Goal: Task Accomplishment & Management: Manage account settings

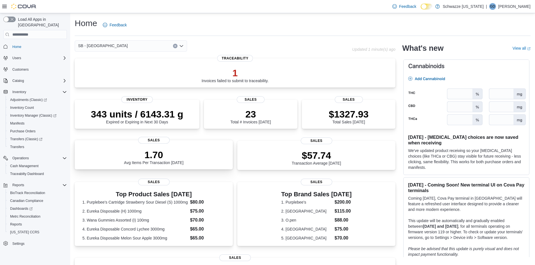
click at [170, 152] on p "1.70" at bounding box center [154, 154] width 60 height 11
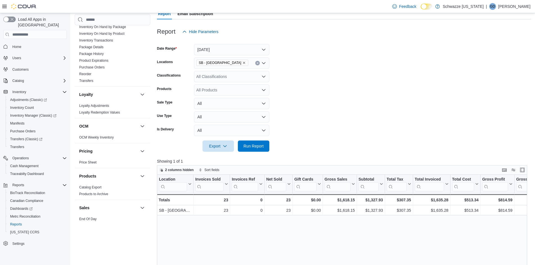
scroll to position [281, 0]
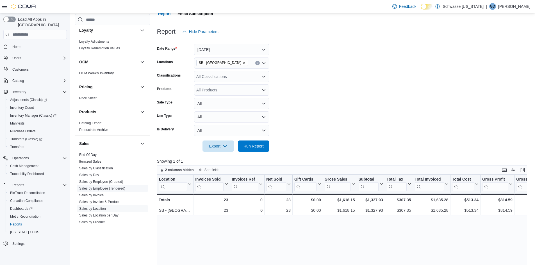
click at [102, 187] on link "Sales by Employee (Tendered)" at bounding box center [102, 189] width 46 height 4
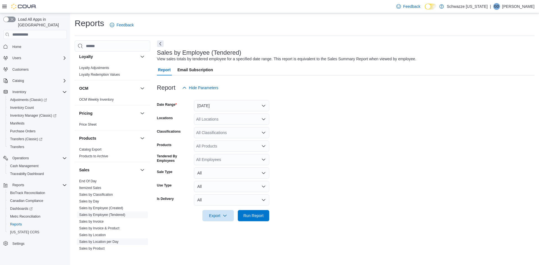
scroll to position [337, 0]
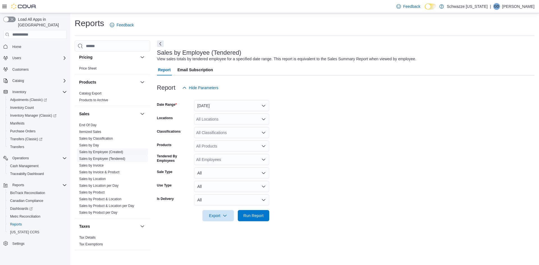
click at [110, 151] on link "Sales by Employee (Created)" at bounding box center [101, 152] width 44 height 4
click at [206, 107] on button "[DATE]" at bounding box center [231, 105] width 75 height 11
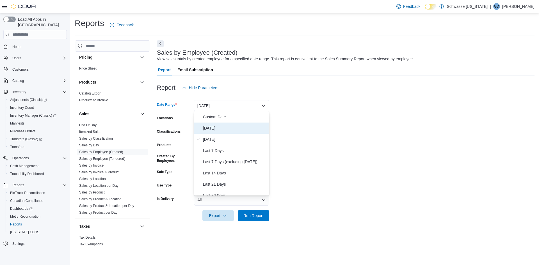
click at [205, 130] on span "[DATE]" at bounding box center [235, 128] width 64 height 7
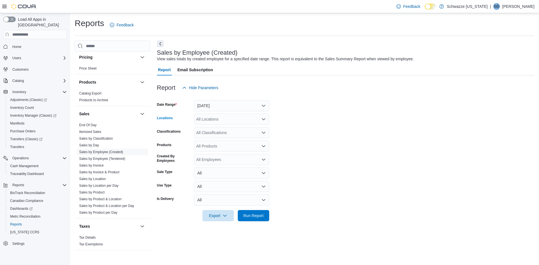
click at [211, 118] on div "All Locations" at bounding box center [231, 119] width 75 height 11
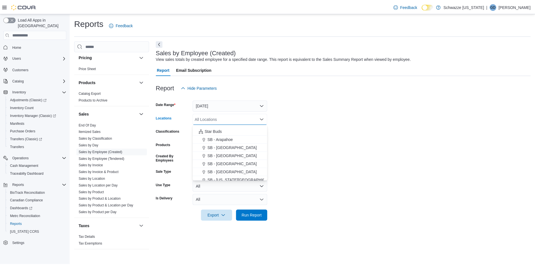
scroll to position [84, 0]
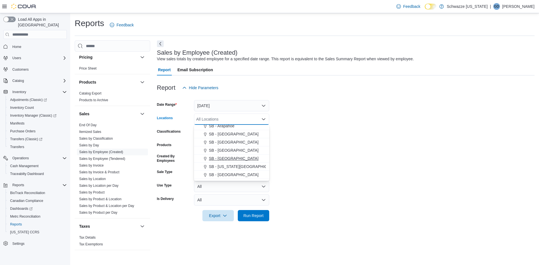
click at [223, 156] on span "SB - [GEOGRAPHIC_DATA]" at bounding box center [234, 159] width 50 height 6
click at [286, 147] on form "Date Range [DATE] Locations [GEOGRAPHIC_DATA] - [GEOGRAPHIC_DATA] Combo box. Se…" at bounding box center [346, 157] width 378 height 128
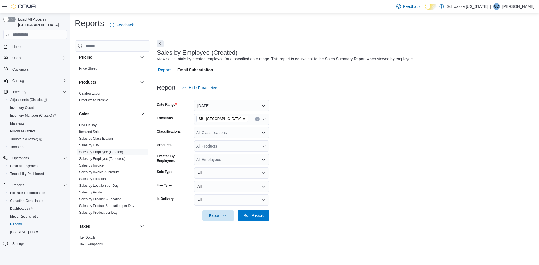
click at [246, 216] on span "Run Report" at bounding box center [253, 216] width 20 height 6
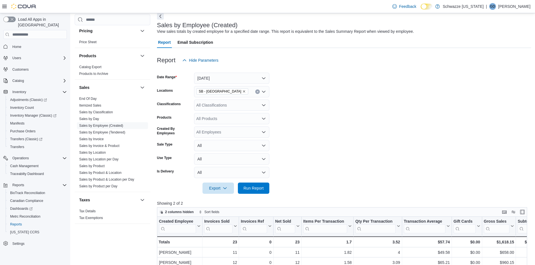
scroll to position [84, 0]
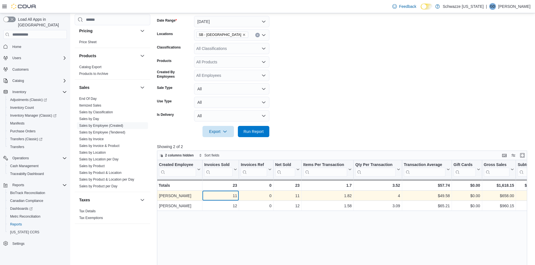
click at [217, 198] on div "11" at bounding box center [220, 196] width 33 height 7
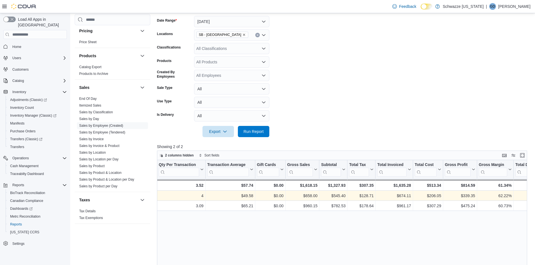
scroll to position [0, 0]
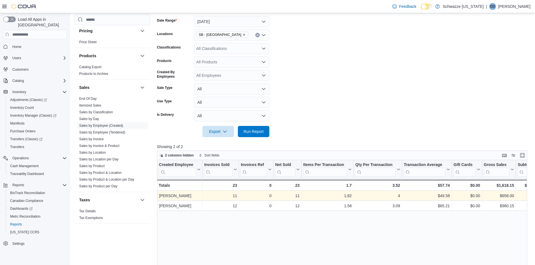
click at [366, 145] on p "Showing 2 of 2" at bounding box center [344, 147] width 374 height 6
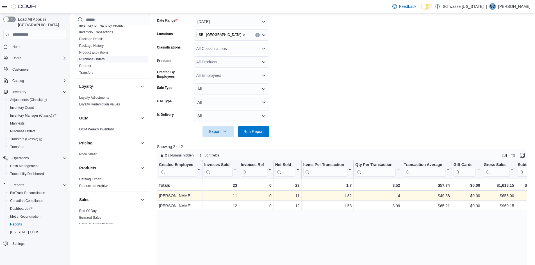
click at [97, 59] on link "Purchase Orders" at bounding box center [92, 59] width 26 height 4
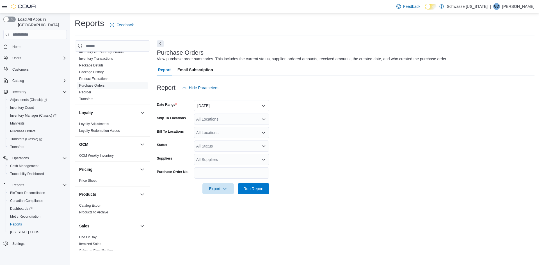
click at [214, 105] on button "[DATE]" at bounding box center [231, 105] width 75 height 11
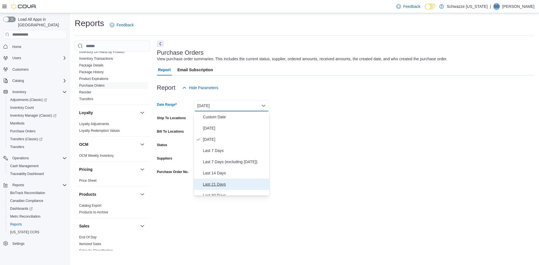
click at [211, 186] on span "Last 21 Days" at bounding box center [235, 184] width 64 height 7
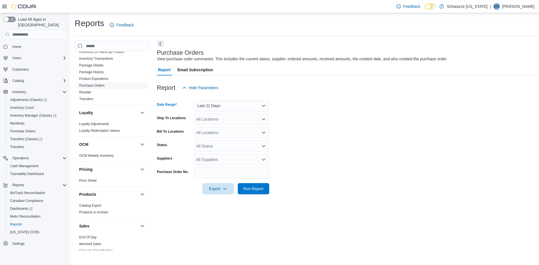
click at [206, 118] on div "All Locations" at bounding box center [231, 119] width 75 height 11
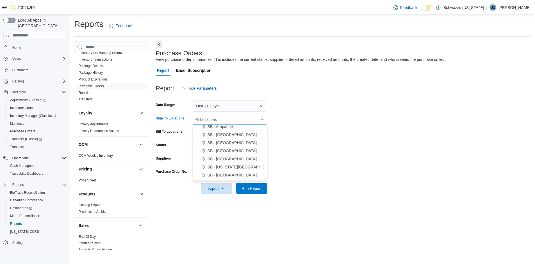
scroll to position [84, 0]
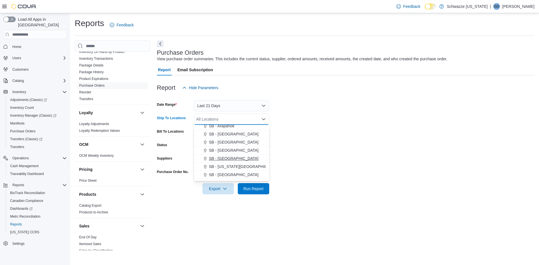
click at [227, 159] on span "SB - [GEOGRAPHIC_DATA]" at bounding box center [234, 159] width 50 height 6
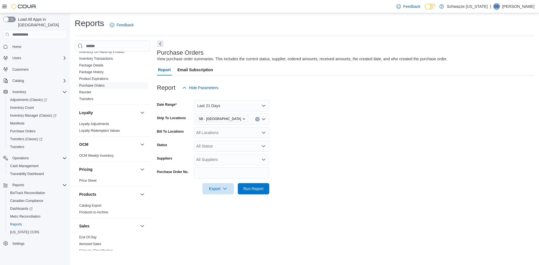
click at [292, 145] on form "Date Range Last 21 Days Ship To Locations SB - [GEOGRAPHIC_DATA] Bill To Locati…" at bounding box center [346, 143] width 378 height 101
click at [205, 155] on div "All Suppliers" at bounding box center [231, 159] width 75 height 11
type input "****"
click at [220, 168] on span "RD Industries, LLC" at bounding box center [231, 169] width 68 height 6
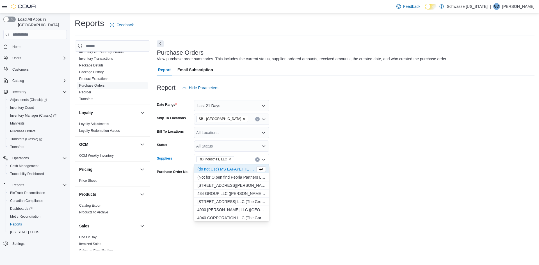
click at [337, 169] on form "Date Range Last 21 Days Ship To Locations SB - [GEOGRAPHIC_DATA] Bill To Locati…" at bounding box center [346, 143] width 378 height 101
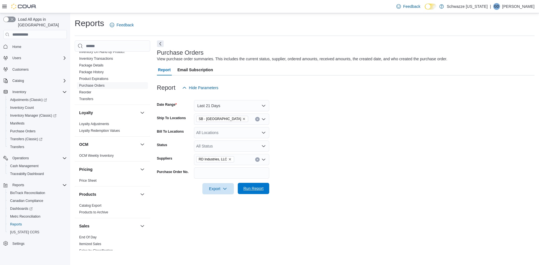
click at [263, 190] on span "Run Report" at bounding box center [253, 189] width 20 height 6
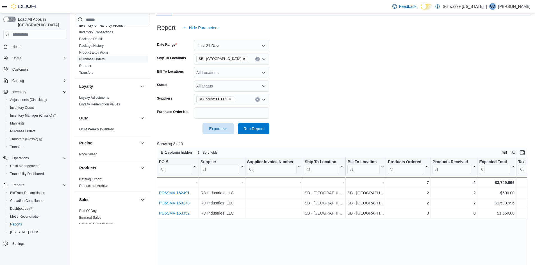
scroll to position [84, 0]
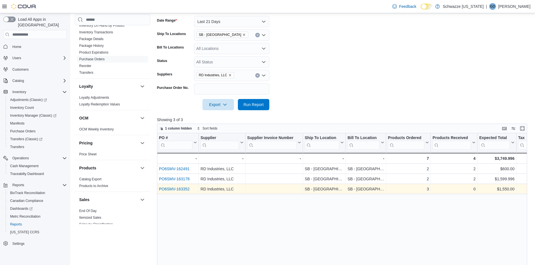
click at [180, 188] on link "PO6SMV-163352" at bounding box center [174, 189] width 31 height 4
click at [171, 189] on link "PO6SMV-163352" at bounding box center [174, 189] width 31 height 4
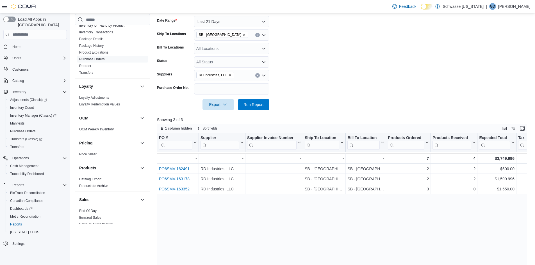
click at [258, 75] on icon "Clear input" at bounding box center [257, 75] width 2 height 2
type input "****"
click at [254, 86] on span "Denver Packaging Company (Keef Cola)" at bounding box center [231, 85] width 68 height 6
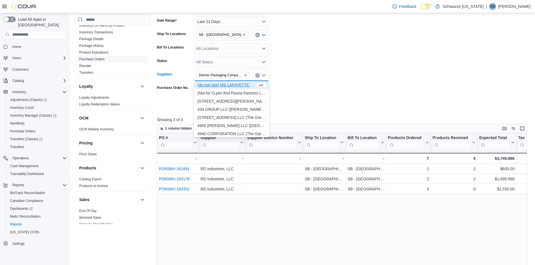
click at [322, 84] on form "Date Range Last 21 Days Ship To Locations SB - [GEOGRAPHIC_DATA] Bill To Locati…" at bounding box center [344, 59] width 374 height 101
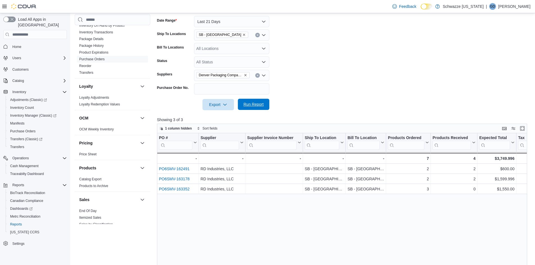
click at [252, 106] on span "Run Report" at bounding box center [253, 105] width 20 height 6
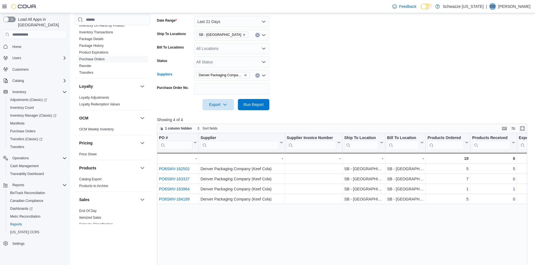
click at [259, 76] on button "Clear input" at bounding box center [257, 75] width 4 height 4
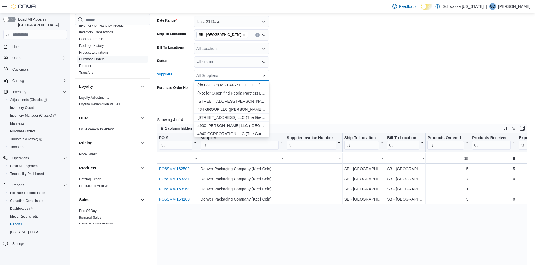
click at [251, 76] on div "All Suppliers" at bounding box center [231, 75] width 75 height 11
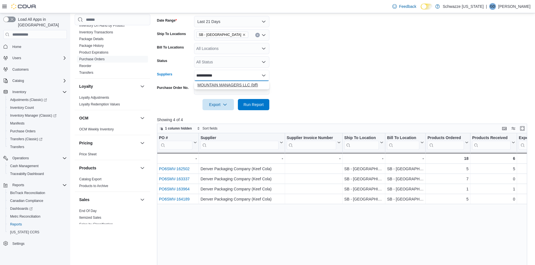
type input "**********"
click at [227, 86] on span "MOUNTAIN MANAGERS LLC (bff)" at bounding box center [231, 85] width 68 height 6
click at [319, 81] on form "Date Range Last 21 Days Ship To Locations SB - [GEOGRAPHIC_DATA] Bill To Locati…" at bounding box center [344, 59] width 374 height 101
click at [250, 105] on span "Run Report" at bounding box center [253, 105] width 20 height 6
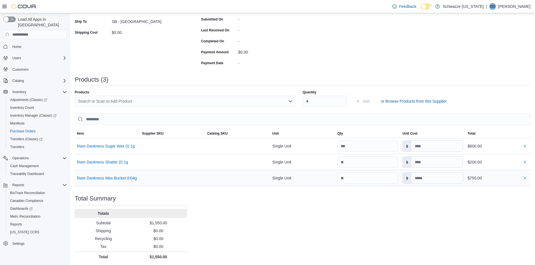
scroll to position [107, 0]
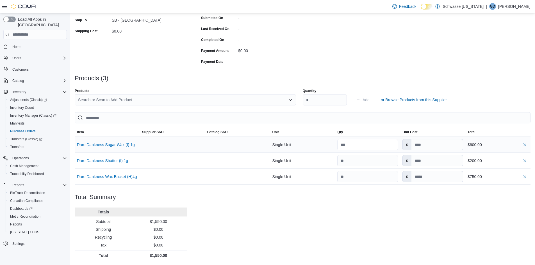
click at [361, 147] on input "number" at bounding box center [367, 144] width 61 height 11
type input "***"
click at [356, 219] on div "Purchase Order: PO6SMV-163352 Feedback Purchase Order Details Edit Status Pendi…" at bounding box center [303, 102] width 456 height 318
click at [528, 175] on button "button" at bounding box center [524, 176] width 7 height 7
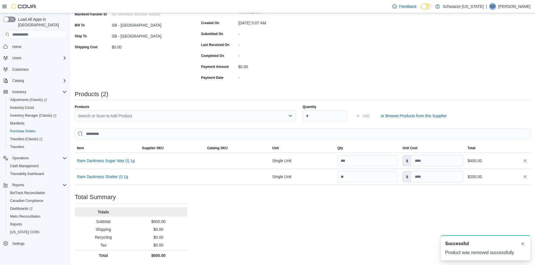
scroll to position [0, 0]
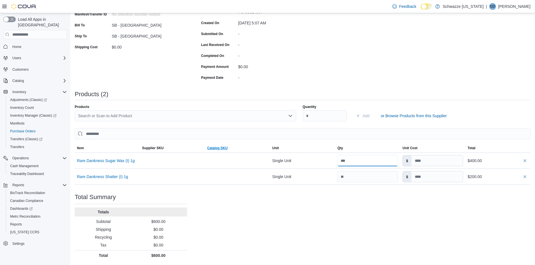
drag, startPoint x: 367, startPoint y: 156, endPoint x: 251, endPoint y: 151, distance: 116.9
click at [253, 150] on table "EuiBasicTable with search callback Item Supplier SKU Catalog SKU Unit Qty Unit …" at bounding box center [303, 164] width 456 height 41
type input "***"
click at [433, 233] on div "Purchase Order: PO6SMV-163352 Feedback Purchase Order Details Edit Status Pendi…" at bounding box center [303, 110] width 456 height 302
drag, startPoint x: 443, startPoint y: 176, endPoint x: 363, endPoint y: 176, distance: 80.0
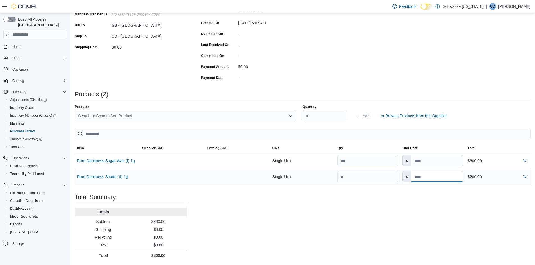
click at [363, 176] on tr "Rare Dankness Shatter (I) 1g Supplier SKU Catalog SKU Unit Single Unit Qty Unit…" at bounding box center [303, 177] width 456 height 16
type input "*"
click at [389, 205] on div "Purchase Order: PO6SMV-163352 Feedback Purchase Order Details Edit Status Pendi…" at bounding box center [303, 110] width 456 height 302
drag, startPoint x: 434, startPoint y: 177, endPoint x: 364, endPoint y: 163, distance: 71.8
click at [364, 163] on tbody "Rare Dankness Sugar Wax (I) 1g Supplier SKU Catalog SKU Unit Single Unit Qty Un…" at bounding box center [303, 169] width 456 height 32
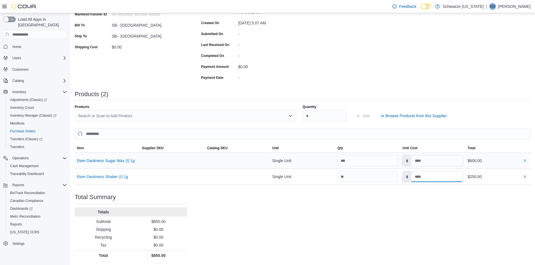
type input "**"
click at [399, 240] on div "Purchase Order: PO6SMV-163352 Feedback Purchase Order Details Edit Status Pendi…" at bounding box center [303, 110] width 456 height 302
drag, startPoint x: 445, startPoint y: 178, endPoint x: 321, endPoint y: 159, distance: 125.2
click at [325, 164] on tbody "Rare Dankness Sugar Wax (I) 1g Supplier SKU Catalog SKU Unit Single Unit Qty Un…" at bounding box center [303, 169] width 456 height 32
type input "*"
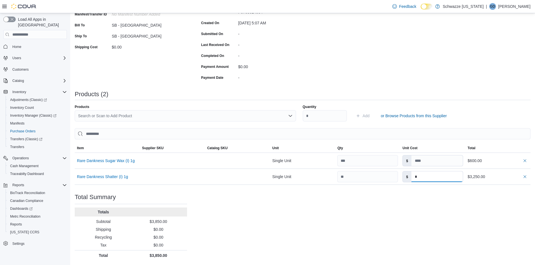
type input "*"
click at [358, 235] on div "Purchase Order: PO6SMV-163352 Feedback Purchase Order Details Edit Status Pendi…" at bounding box center [303, 110] width 456 height 302
drag, startPoint x: 371, startPoint y: 158, endPoint x: 250, endPoint y: 145, distance: 121.2
click at [255, 148] on table "EuiBasicTable with search callback Item Supplier SKU Catalog SKU Unit Qty Unit …" at bounding box center [303, 164] width 456 height 41
type input "**"
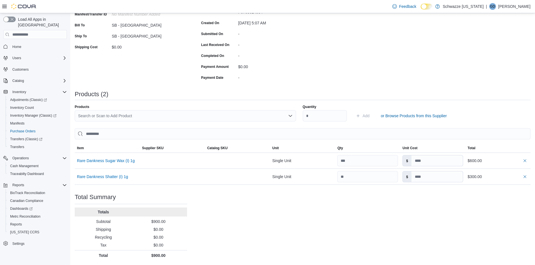
type input "*"
click at [480, 212] on div "Purchase Order: PO6SMV-163352 Feedback Purchase Order Details Edit Status Pendi…" at bounding box center [303, 110] width 456 height 302
drag, startPoint x: 433, startPoint y: 162, endPoint x: 399, endPoint y: 162, distance: 34.5
click at [395, 162] on tr "Rare Dankness Sugar Wax (I) 1g Supplier SKU Catalog SKU Unit Single Unit Qty Un…" at bounding box center [303, 161] width 456 height 16
type input "*"
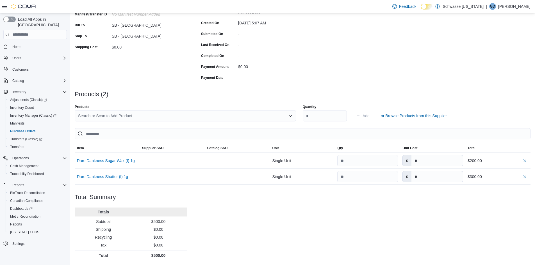
click at [388, 218] on div "Purchase Order: PO6SMV-163352 Feedback Purchase Order Details Edit Status Pendi…" at bounding box center [303, 110] width 456 height 302
drag, startPoint x: 387, startPoint y: 164, endPoint x: 211, endPoint y: 162, distance: 175.7
click at [216, 163] on tr "Rare Dankness Sugar Wax (I) 1g Supplier SKU Catalog SKU Unit Single Unit Qty Un…" at bounding box center [303, 161] width 456 height 16
type input "***"
type input "*"
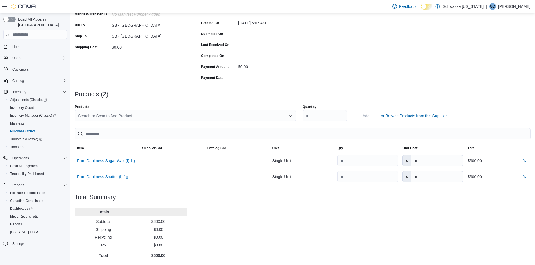
click at [322, 243] on div "Purchase Order: PO6SMV-163352 Feedback Purchase Order Details Edit Status Pendi…" at bounding box center [303, 110] width 456 height 302
click at [425, 166] on input "*" at bounding box center [436, 160] width 51 height 11
type input "*"
type input "****"
click at [424, 204] on div "Purchase Order: PO6SMV-163352 Feedback Purchase Order Details Edit Status Pendi…" at bounding box center [303, 110] width 456 height 302
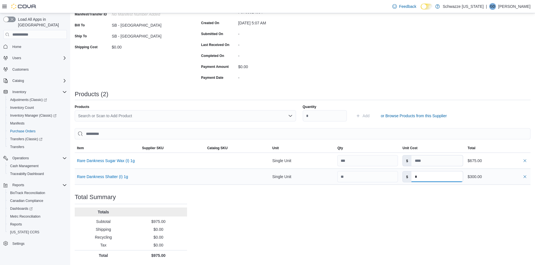
click at [428, 178] on input "*" at bounding box center [436, 176] width 51 height 11
type input "****"
drag, startPoint x: 313, startPoint y: 201, endPoint x: 310, endPoint y: 202, distance: 3.1
click at [313, 201] on div "Purchase Order: PO6SMV-163352 Feedback Purchase Order Details Edit Status Pendi…" at bounding box center [303, 110] width 456 height 302
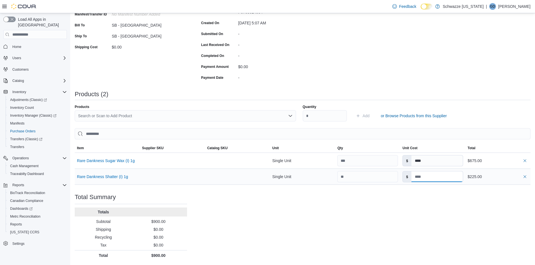
drag, startPoint x: 404, startPoint y: 175, endPoint x: 337, endPoint y: 174, distance: 67.4
click at [338, 174] on tr "Rare Dankness Shatter (I) 1g Supplier SKU Catalog SKU Unit Single Unit Qty Unit…" at bounding box center [303, 177] width 456 height 16
type input "*"
type input "****"
click at [384, 242] on div "Purchase Order: PO6SMV-163352 Feedback Purchase Order Details Edit Status Pendi…" at bounding box center [303, 110] width 456 height 302
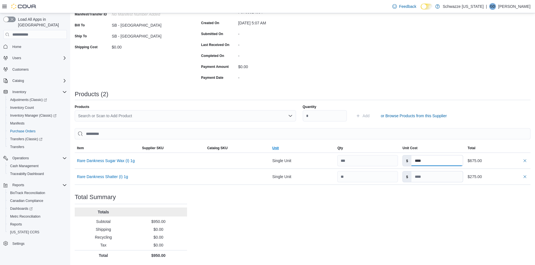
drag, startPoint x: 427, startPoint y: 161, endPoint x: 311, endPoint y: 145, distance: 117.2
click at [311, 145] on table "EuiBasicTable with search callback Item Supplier SKU Catalog SKU Unit Qty Unit …" at bounding box center [303, 164] width 456 height 41
type input "****"
click at [299, 251] on div "Purchase Order: PO6SMV-163352 Feedback Purchase Order Details Edit Status Pendi…" at bounding box center [303, 110] width 456 height 302
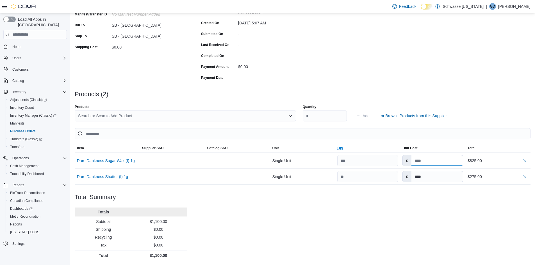
click at [346, 150] on table "EuiBasicTable with search callback Item Supplier SKU Catalog SKU Unit Qty Unit …" at bounding box center [303, 164] width 456 height 41
type input "*****"
drag, startPoint x: 411, startPoint y: 160, endPoint x: 309, endPoint y: 144, distance: 103.2
click at [309, 144] on table "EuiBasicTable with search callback Item Supplier SKU Catalog SKU Unit Qty Unit …" at bounding box center [303, 164] width 456 height 41
click at [441, 160] on input at bounding box center [436, 160] width 51 height 11
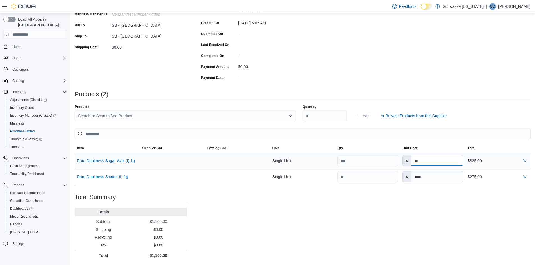
type input "*"
click at [392, 199] on div "Purchase Order: PO6SMV-163352 Feedback Purchase Order Details Edit Status Pendi…" at bounding box center [303, 110] width 456 height 302
drag, startPoint x: 433, startPoint y: 167, endPoint x: 399, endPoint y: 167, distance: 34.0
click at [399, 166] on tr "Rare Dankness Sugar Wax (I) 1g Supplier SKU Catalog SKU Unit Single Unit Qty Un…" at bounding box center [303, 161] width 456 height 16
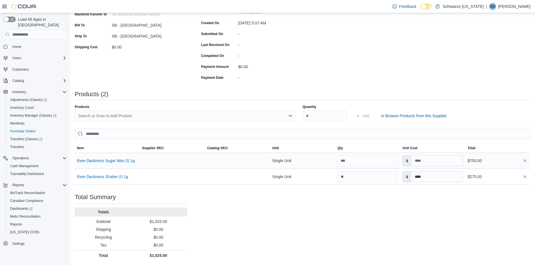
drag, startPoint x: 367, startPoint y: 248, endPoint x: 449, endPoint y: 164, distance: 117.1
click at [369, 244] on div "Purchase Order: PO6SMV-163352 Feedback Purchase Order Details Edit Status Pendi…" at bounding box center [303, 110] width 456 height 302
drag, startPoint x: 446, startPoint y: 164, endPoint x: 375, endPoint y: 137, distance: 76.0
click at [379, 157] on tr "Rare Dankness Sugar Wax (I) 1g Supplier SKU Catalog SKU Unit Single Unit Qty Un…" at bounding box center [303, 161] width 456 height 16
type input "*"
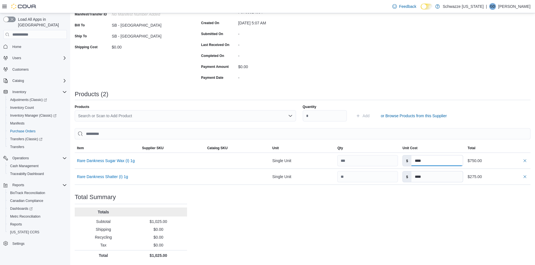
type input "****"
click at [415, 214] on div "Purchase Order: PO6SMV-163352 Feedback Purchase Order Details Edit Status Pendi…" at bounding box center [303, 110] width 456 height 302
click at [422, 216] on div "Purchase Order: PO6SMV-163352 Feedback Purchase Order Details Edit Status Pendi…" at bounding box center [303, 110] width 456 height 302
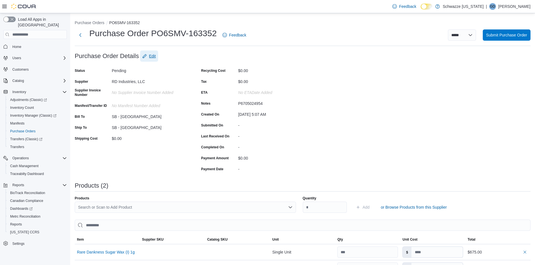
click at [152, 56] on span "Edit" at bounding box center [152, 56] width 7 height 6
type input "****"
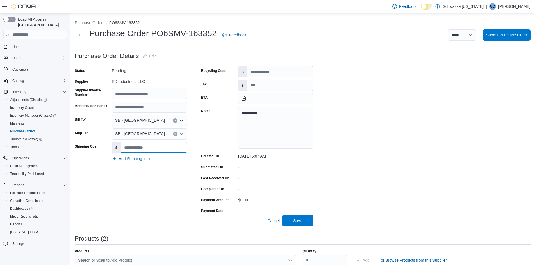
click at [127, 149] on input "Shipping Cost" at bounding box center [154, 147] width 66 height 11
type input "**"
click at [135, 159] on span "Add Shipping Info" at bounding box center [134, 159] width 31 height 6
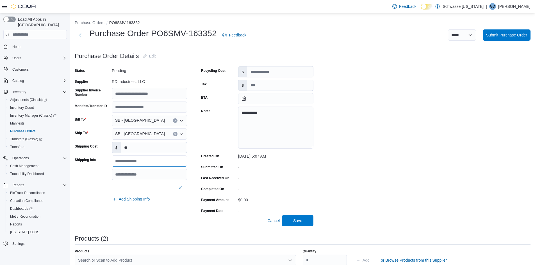
click at [133, 163] on input "text" at bounding box center [149, 160] width 75 height 11
click at [182, 190] on icon "button" at bounding box center [180, 188] width 4 height 4
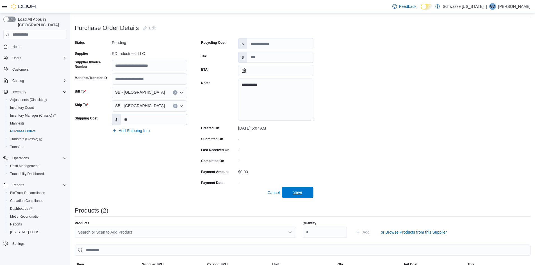
click at [301, 194] on span "Save" at bounding box center [297, 193] width 9 height 6
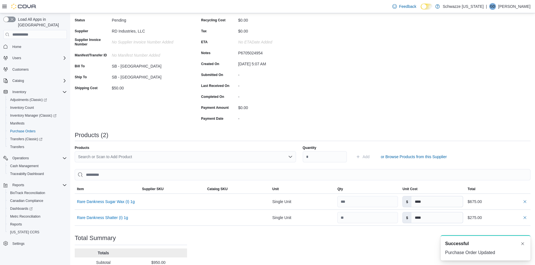
scroll to position [0, 0]
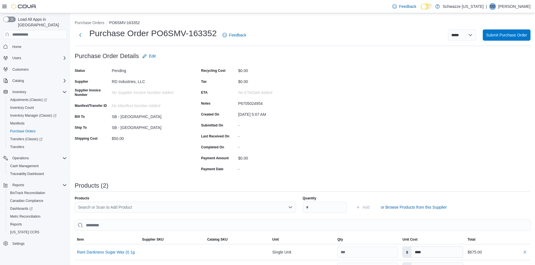
click at [347, 127] on div "Purchase Order: PO6SMV-163352 Feedback Purchase Order Details Edit Status Pendi…" at bounding box center [303, 202] width 456 height 302
click at [521, 33] on span "Submit Purchase Order" at bounding box center [506, 35] width 41 height 6
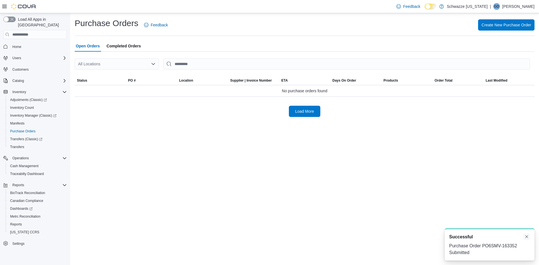
click at [527, 237] on button "Dismiss toast" at bounding box center [526, 237] width 7 height 7
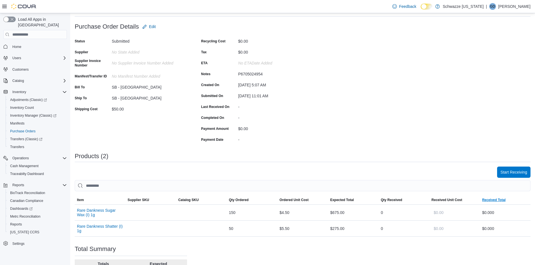
scroll to position [81, 0]
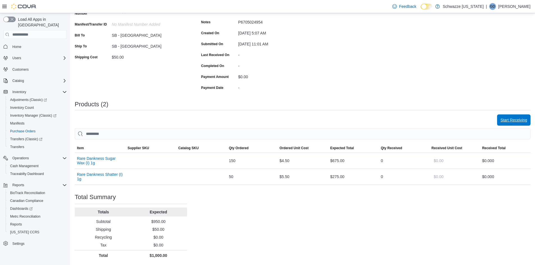
click at [512, 123] on span "Start Receiving" at bounding box center [513, 120] width 27 height 6
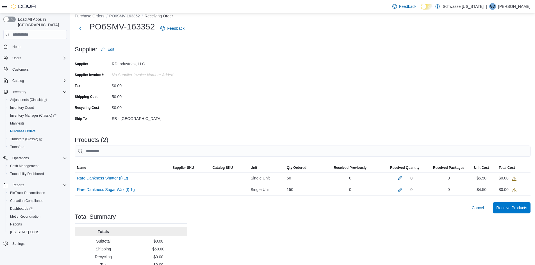
scroll to position [26, 0]
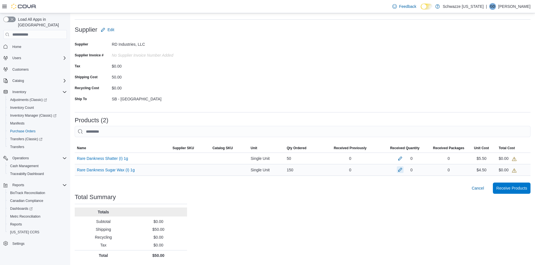
click at [403, 170] on button "button" at bounding box center [400, 169] width 7 height 7
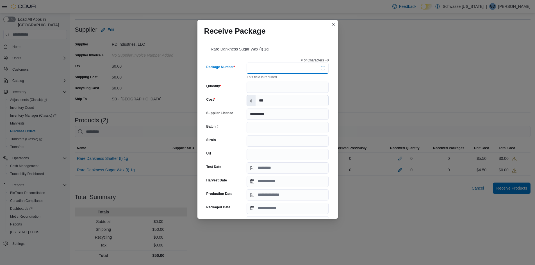
click at [275, 69] on input "Package Number" at bounding box center [287, 68] width 82 height 11
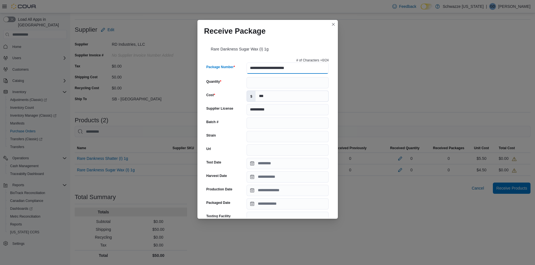
type input "**********"
click at [254, 85] on input "Quantity" at bounding box center [287, 82] width 82 height 11
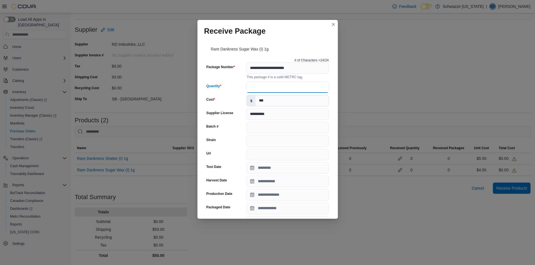
type input "**"
click at [266, 124] on input "Batch #" at bounding box center [287, 127] width 82 height 11
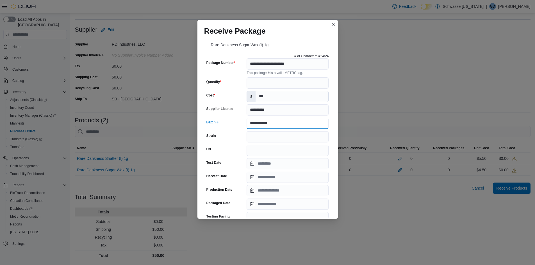
scroll to position [0, 0]
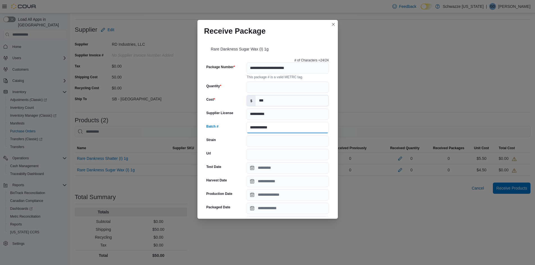
type input "**********"
click at [254, 141] on input "Strain" at bounding box center [287, 141] width 82 height 11
type input "*"
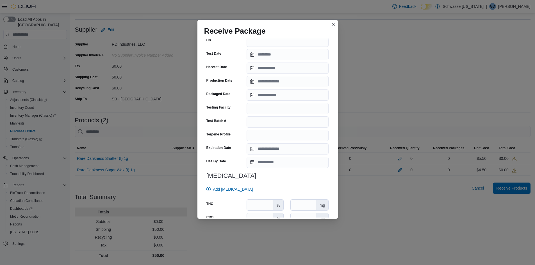
scroll to position [112, 0]
type input "**********"
click at [263, 152] on input "Expiration Date" at bounding box center [287, 150] width 82 height 11
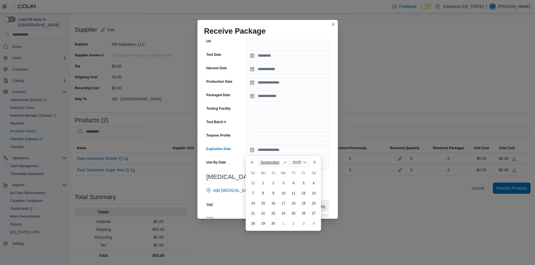
click at [262, 162] on span "September" at bounding box center [269, 162] width 19 height 4
click at [264, 173] on div "February" at bounding box center [277, 171] width 37 height 7
click at [298, 159] on div "2025" at bounding box center [299, 162] width 20 height 9
click at [301, 206] on div "2026" at bounding box center [303, 205] width 26 height 7
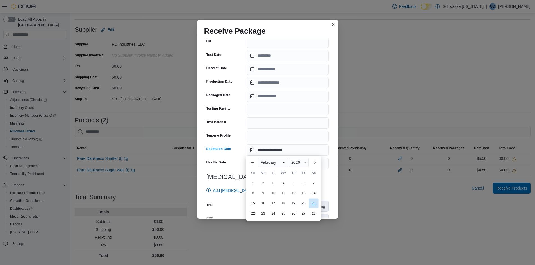
click at [314, 204] on div "21" at bounding box center [313, 203] width 10 height 10
type input "**********"
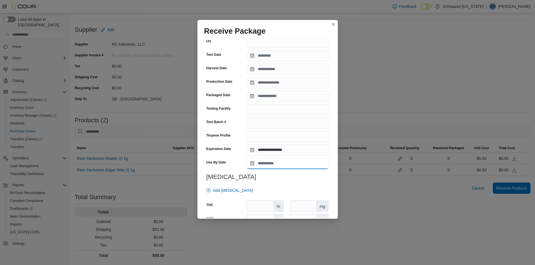
click at [269, 163] on input "Use By Date" at bounding box center [287, 163] width 82 height 11
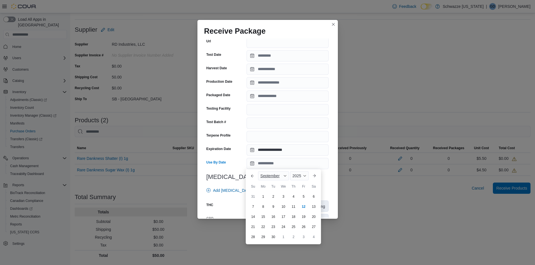
click at [260, 179] on div "September" at bounding box center [273, 175] width 31 height 9
click at [270, 185] on div "February" at bounding box center [277, 185] width 37 height 7
click at [300, 174] on span "2025" at bounding box center [295, 176] width 9 height 4
click at [302, 220] on div "2026" at bounding box center [303, 219] width 26 height 7
click at [314, 218] on div "21" at bounding box center [313, 217] width 10 height 10
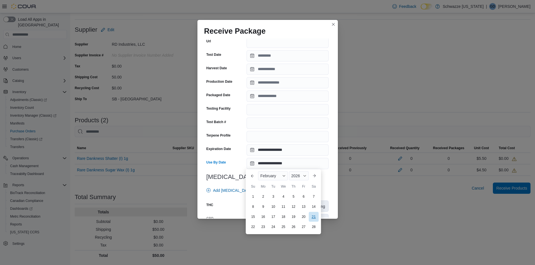
type input "**********"
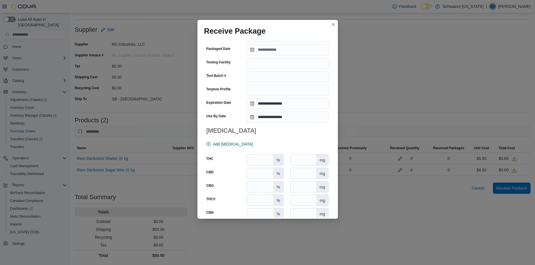
scroll to position [168, 0]
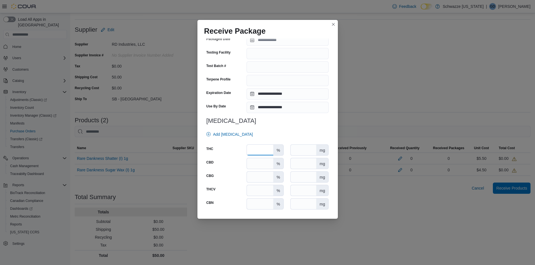
click at [254, 149] on input "number" at bounding box center [260, 150] width 26 height 11
type input "****"
click at [302, 134] on div "Add Cannabinoid" at bounding box center [266, 134] width 125 height 11
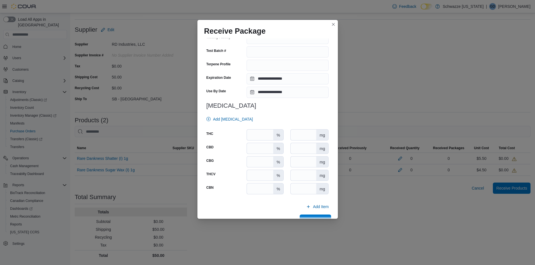
scroll to position [197, 0]
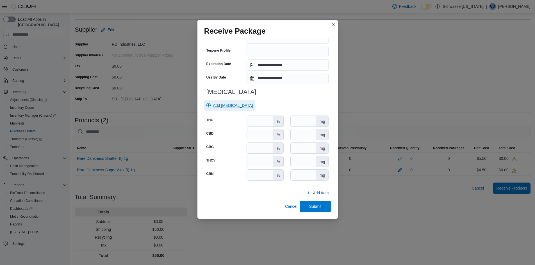
click at [223, 107] on span "Add Cannabinoid" at bounding box center [233, 106] width 40 height 6
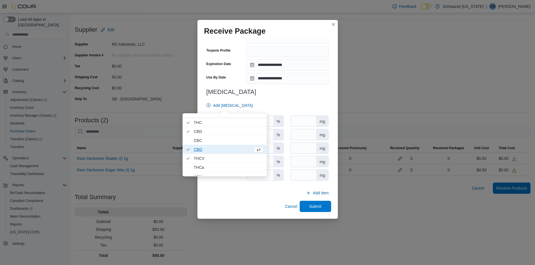
click at [187, 150] on icon "Units" at bounding box center [188, 149] width 4 height 4
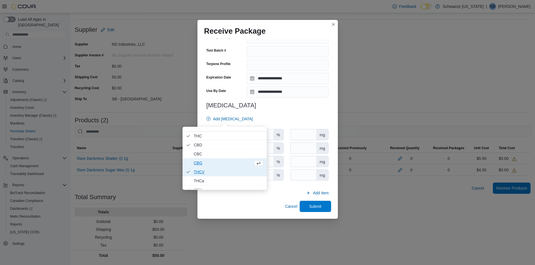
click at [189, 173] on icon "Units" at bounding box center [188, 172] width 4 height 4
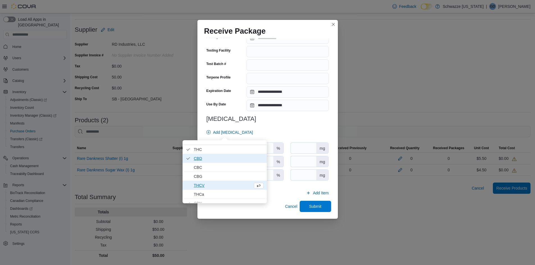
click at [187, 162] on span "CBD . Checked option." at bounding box center [224, 158] width 84 height 9
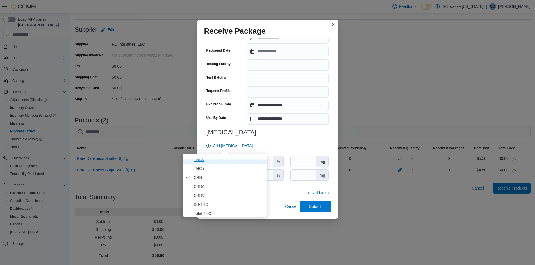
scroll to position [40, 0]
click at [189, 177] on icon "Units" at bounding box center [188, 176] width 4 height 4
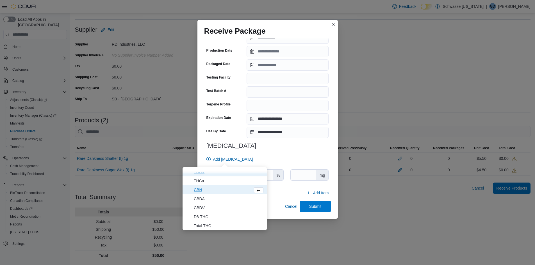
scroll to position [143, 0]
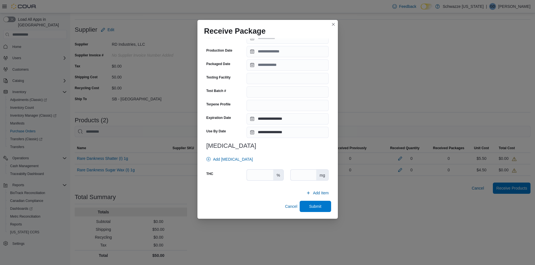
click at [283, 160] on div "Add Cannabinoid" at bounding box center [266, 159] width 125 height 11
click at [317, 195] on span "Add Item" at bounding box center [321, 193] width 16 height 6
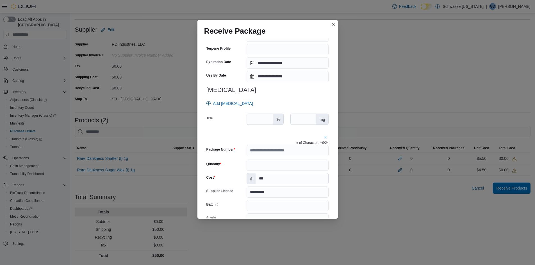
scroll to position [206, 0]
click at [265, 152] on input "Package Number" at bounding box center [287, 150] width 82 height 11
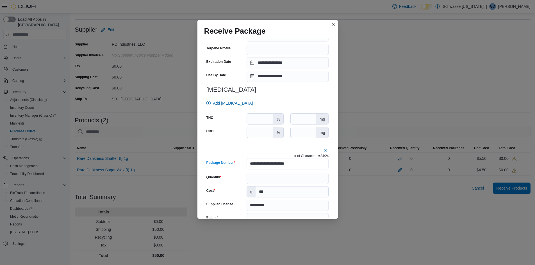
type input "**********"
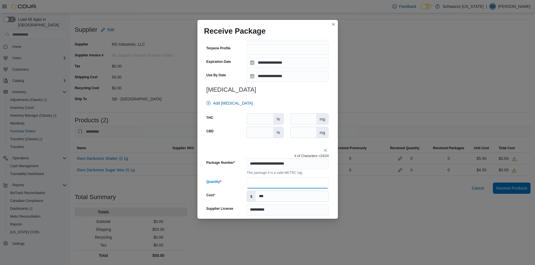
click at [257, 181] on input "Quantity" at bounding box center [287, 182] width 82 height 11
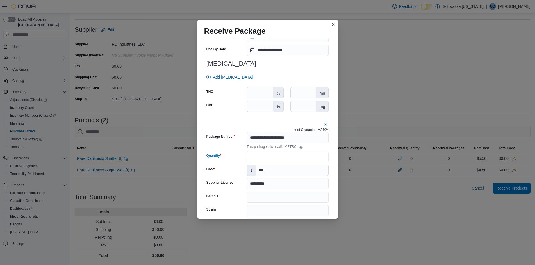
scroll to position [262, 0]
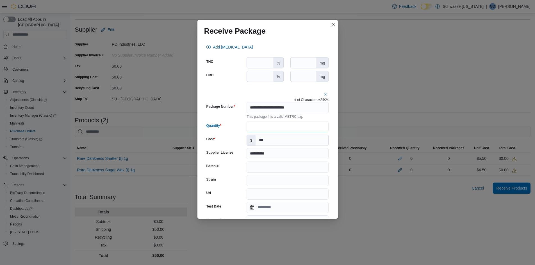
type input "**"
drag, startPoint x: 257, startPoint y: 165, endPoint x: 253, endPoint y: 177, distance: 12.9
click at [256, 165] on input "Batch #" at bounding box center [287, 167] width 82 height 11
type input "**********"
drag, startPoint x: 255, startPoint y: 178, endPoint x: 258, endPoint y: 180, distance: 3.5
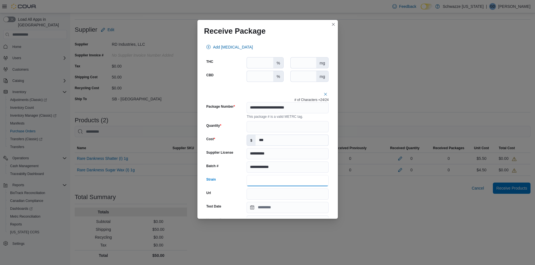
click at [258, 180] on input "Strain" at bounding box center [287, 180] width 82 height 11
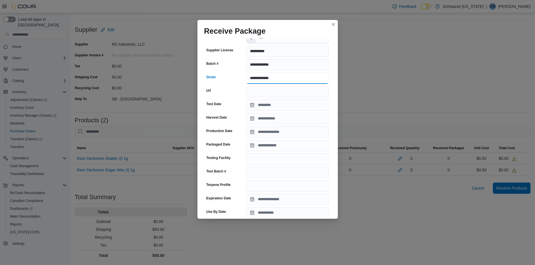
scroll to position [375, 0]
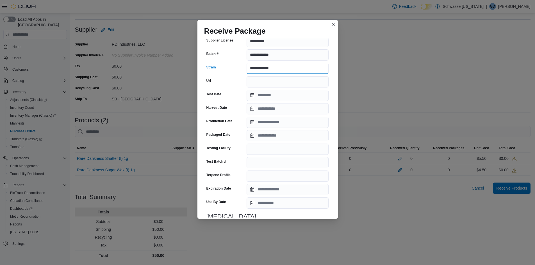
type input "**********"
click at [260, 190] on input "Expiration Date" at bounding box center [287, 189] width 82 height 11
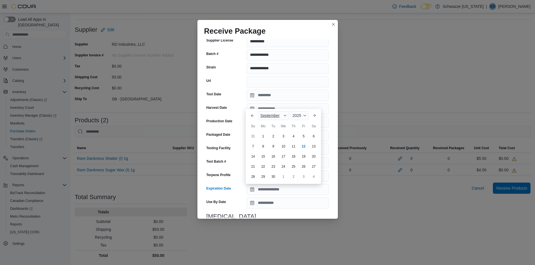
click at [277, 117] on span "September" at bounding box center [269, 115] width 19 height 4
click at [270, 142] on div "April" at bounding box center [277, 140] width 37 height 7
click at [301, 120] on div "2025" at bounding box center [297, 115] width 22 height 9
click at [299, 132] on div "2026" at bounding box center [300, 130] width 26 height 7
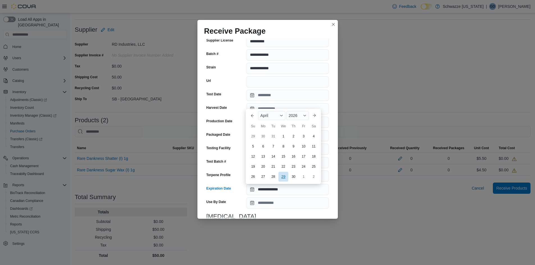
click at [283, 177] on div "29" at bounding box center [283, 177] width 10 height 10
type input "**********"
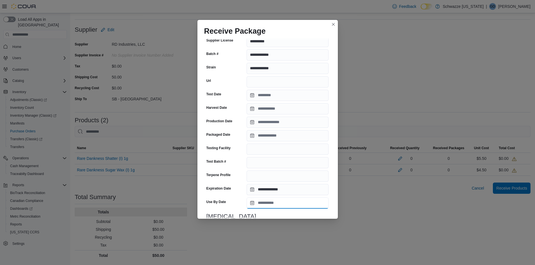
click at [266, 200] on input "Use By Date" at bounding box center [287, 203] width 82 height 11
click at [263, 129] on span "September" at bounding box center [269, 129] width 19 height 4
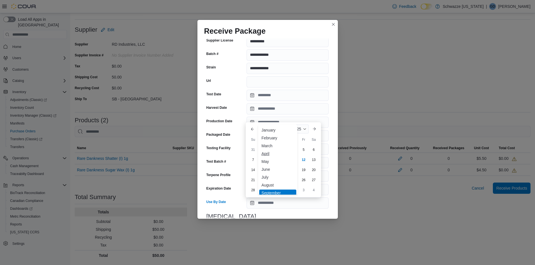
click at [269, 153] on div "April" at bounding box center [277, 153] width 37 height 7
click at [294, 135] on div "April 2025" at bounding box center [283, 128] width 55 height 13
click at [295, 130] on span "2025" at bounding box center [293, 129] width 9 height 4
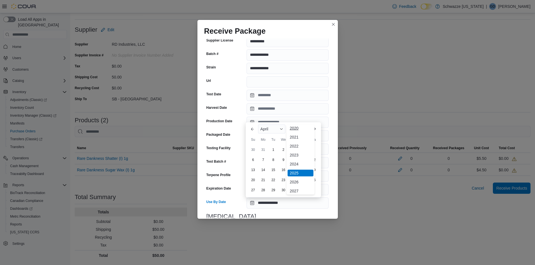
scroll to position [30, 0]
click at [293, 173] on div "2026" at bounding box center [300, 172] width 26 height 7
click at [280, 190] on div "29" at bounding box center [283, 190] width 10 height 10
type input "**********"
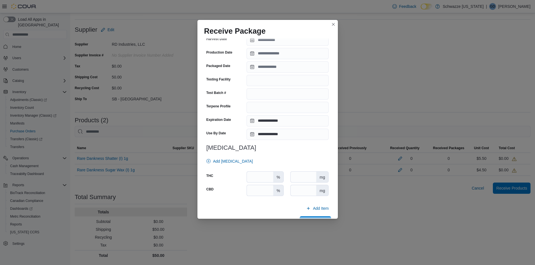
scroll to position [459, 0]
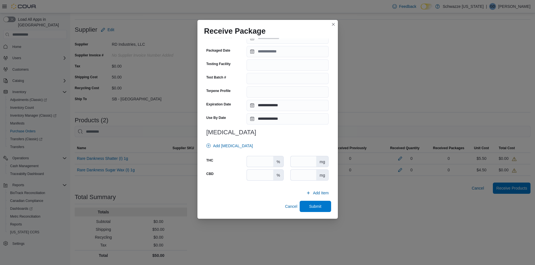
click at [268, 167] on div "%" at bounding box center [264, 161] width 37 height 11
click at [257, 159] on input "number" at bounding box center [260, 161] width 26 height 11
type input "*****"
click at [313, 192] on span "Add Item" at bounding box center [321, 193] width 16 height 6
click at [260, 206] on input "Package Number" at bounding box center [287, 206] width 82 height 11
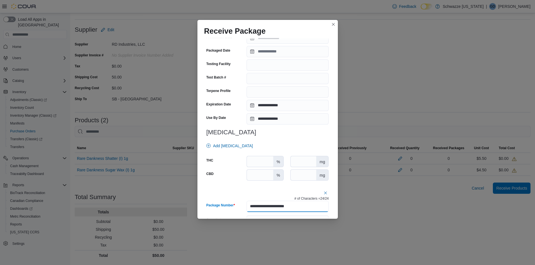
type input "**********"
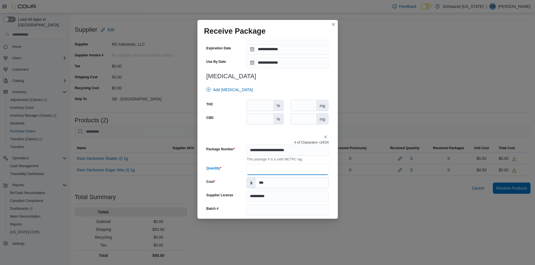
type input "**"
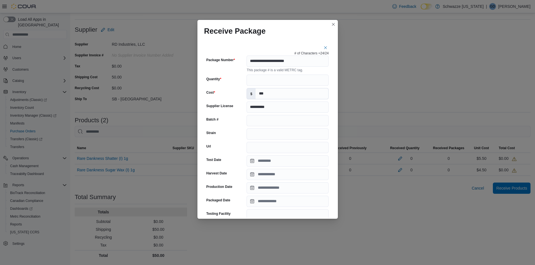
scroll to position [627, 0]
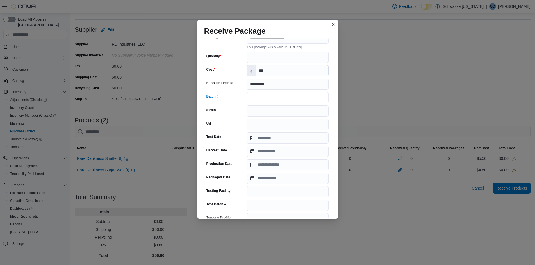
click at [270, 97] on input "Batch #" at bounding box center [287, 97] width 82 height 11
type input "**********"
click at [262, 109] on input "Strain" at bounding box center [287, 111] width 82 height 11
type input "**********"
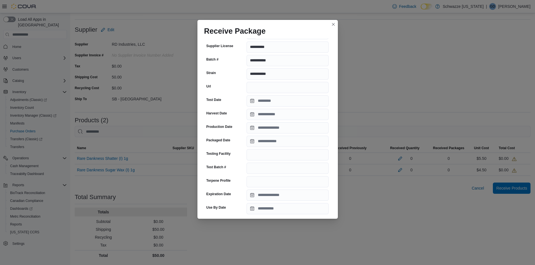
scroll to position [712, 0]
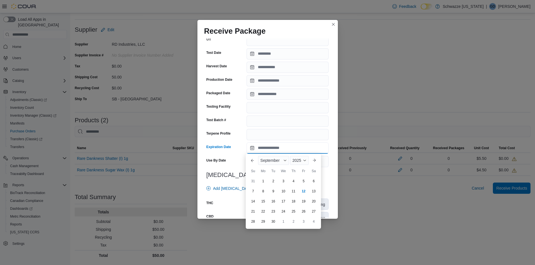
click at [269, 151] on input "Expiration Date" at bounding box center [287, 148] width 82 height 11
click at [272, 163] on div "September" at bounding box center [273, 160] width 31 height 9
click at [266, 195] on div "May" at bounding box center [277, 193] width 37 height 7
click at [297, 162] on div "2025" at bounding box center [297, 160] width 22 height 9
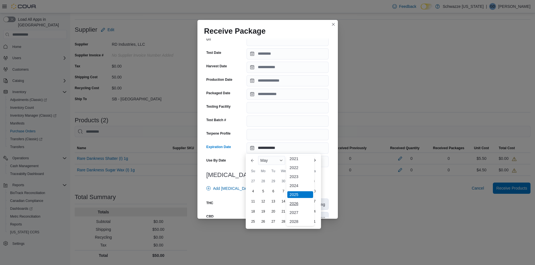
click at [297, 203] on div "2026" at bounding box center [300, 203] width 26 height 7
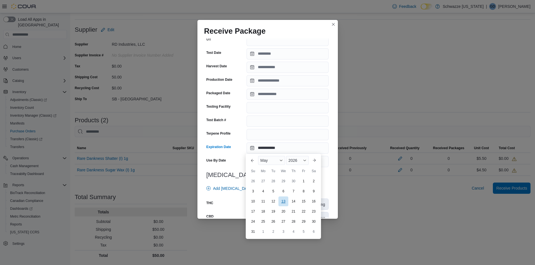
click at [285, 201] on div "13" at bounding box center [283, 201] width 10 height 10
type input "**********"
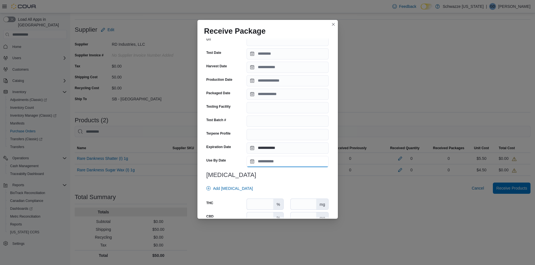
click at [267, 158] on input "Use By Date" at bounding box center [287, 161] width 82 height 11
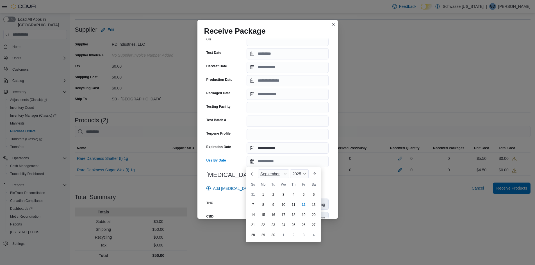
click at [264, 173] on span "September" at bounding box center [269, 174] width 19 height 4
drag, startPoint x: 264, startPoint y: 208, endPoint x: 280, endPoint y: 190, distance: 23.4
click at [265, 208] on div "May" at bounding box center [277, 206] width 37 height 7
click at [294, 175] on span "2025" at bounding box center [292, 174] width 9 height 4
click at [298, 218] on div "2026" at bounding box center [300, 217] width 26 height 7
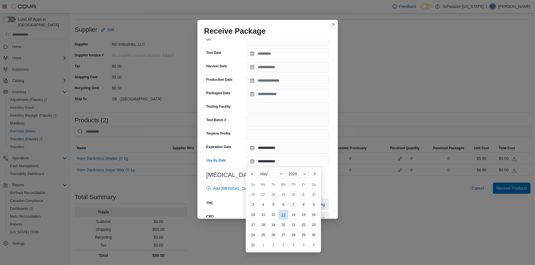
click at [283, 217] on div "13" at bounding box center [283, 215] width 10 height 10
type input "**********"
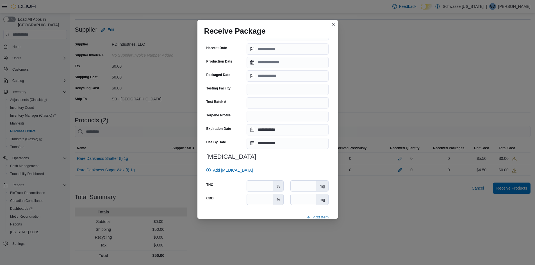
scroll to position [740, 0]
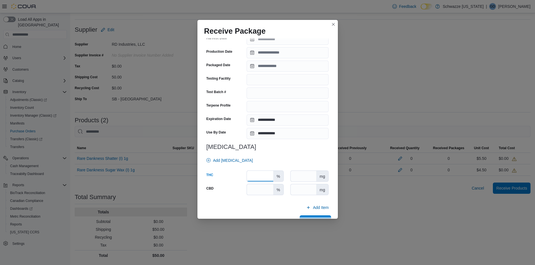
click at [250, 175] on input "number" at bounding box center [260, 176] width 26 height 11
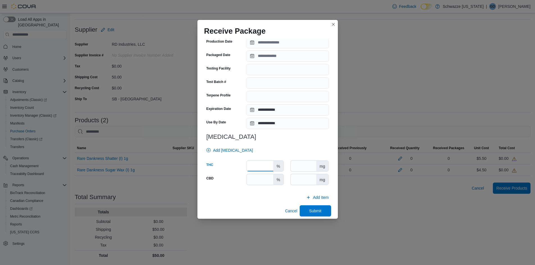
scroll to position [754, 0]
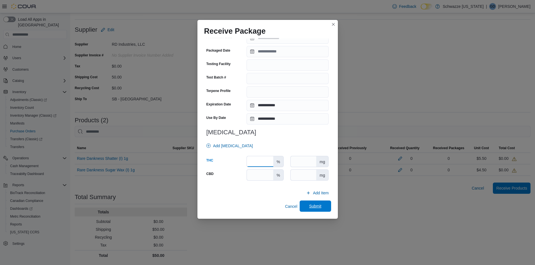
type input "*****"
click at [309, 207] on span "Submit" at bounding box center [315, 206] width 12 height 6
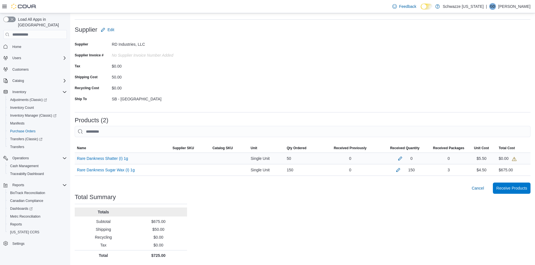
click at [399, 158] on div "0" at bounding box center [404, 158] width 47 height 7
click at [403, 158] on button "button" at bounding box center [400, 158] width 7 height 7
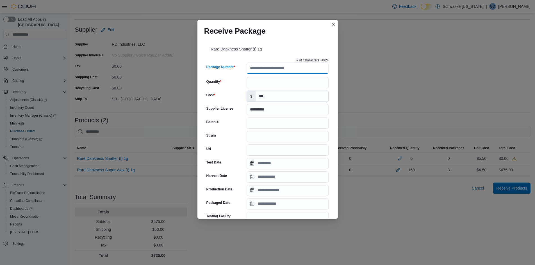
click at [264, 70] on input "Package Number" at bounding box center [287, 68] width 82 height 11
type input "**********"
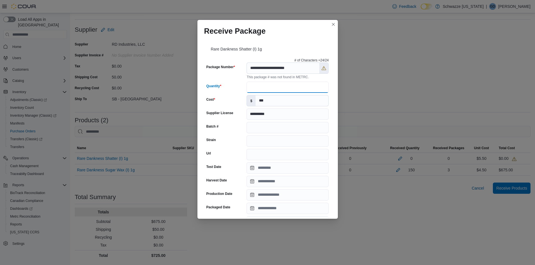
click at [267, 85] on input "Quantity" at bounding box center [287, 87] width 82 height 11
type input "**"
click at [253, 129] on input "Batch #" at bounding box center [287, 127] width 82 height 11
type input "*********"
click at [261, 144] on input "Strain" at bounding box center [287, 141] width 82 height 11
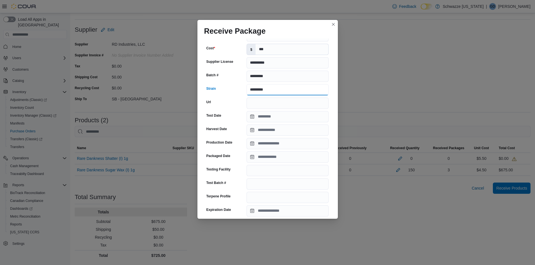
scroll to position [112, 0]
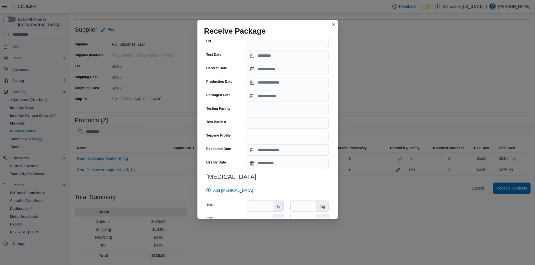
type input "*********"
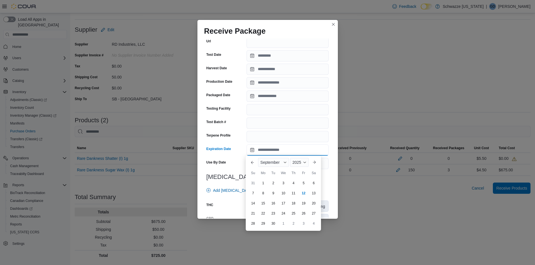
click at [264, 151] on input "Expiration Date" at bounding box center [287, 150] width 82 height 11
click at [266, 160] on span "September" at bounding box center [269, 162] width 19 height 4
click at [265, 193] on div "May" at bounding box center [277, 195] width 37 height 7
click at [298, 164] on div "2025" at bounding box center [297, 162] width 22 height 9
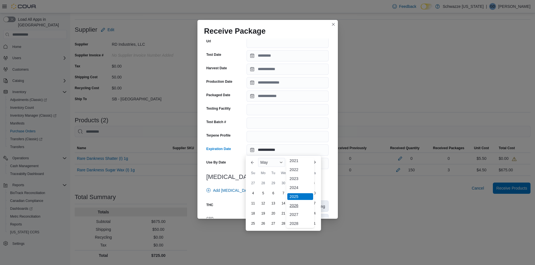
click at [296, 206] on div "2026" at bounding box center [300, 205] width 26 height 7
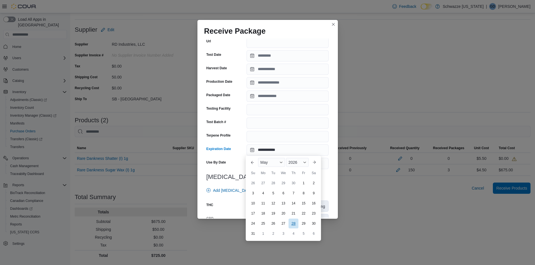
click at [297, 224] on div "28" at bounding box center [293, 224] width 10 height 10
type input "**********"
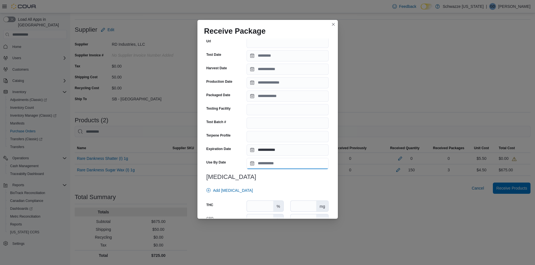
click at [262, 164] on input "Use By Date" at bounding box center [287, 163] width 82 height 11
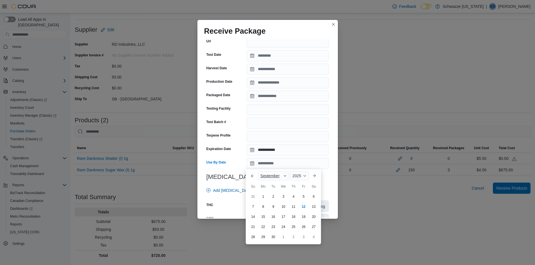
click at [264, 176] on span "September" at bounding box center [269, 176] width 19 height 4
click at [267, 210] on div "May" at bounding box center [277, 208] width 37 height 7
click at [298, 180] on div "2025" at bounding box center [297, 175] width 22 height 9
click at [296, 222] on div "2026" at bounding box center [300, 219] width 26 height 7
click at [294, 238] on div "28" at bounding box center [293, 237] width 10 height 10
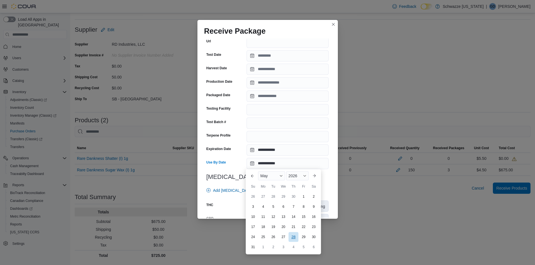
type input "**********"
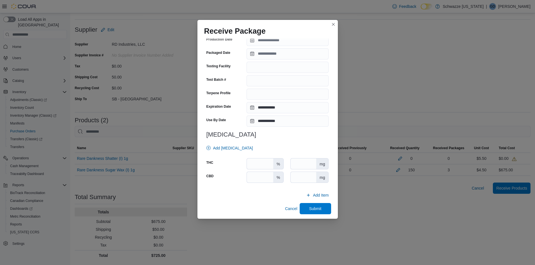
scroll to position [157, 0]
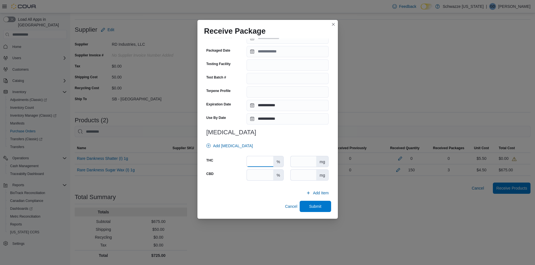
click at [262, 163] on input "number" at bounding box center [260, 161] width 26 height 11
type input "****"
click at [261, 204] on div "Cancel Submit" at bounding box center [267, 206] width 127 height 11
click at [309, 207] on span "Submit" at bounding box center [315, 206] width 12 height 6
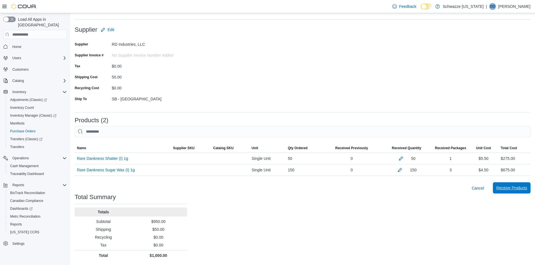
click at [515, 190] on span "Receive Products" at bounding box center [511, 188] width 31 height 6
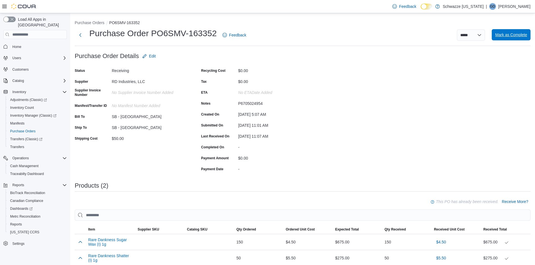
click at [506, 35] on span "Mark as Complete" at bounding box center [511, 35] width 32 height 6
